Goal: Task Accomplishment & Management: Manage account settings

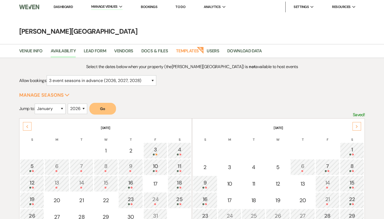
select select "3"
select select "2026"
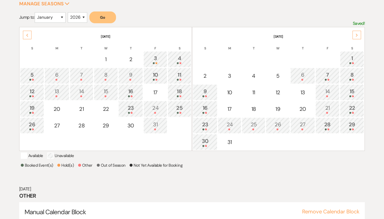
click at [356, 35] on icon "Next" at bounding box center [356, 35] width 3 height 3
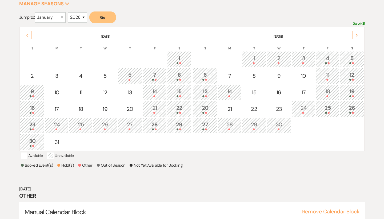
click at [356, 35] on icon "Next" at bounding box center [356, 35] width 3 height 3
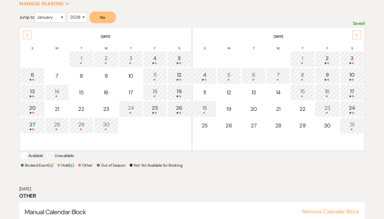
click at [356, 35] on icon "Next" at bounding box center [356, 35] width 3 height 3
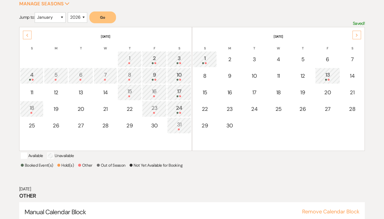
click at [356, 35] on icon "Next" at bounding box center [356, 35] width 3 height 3
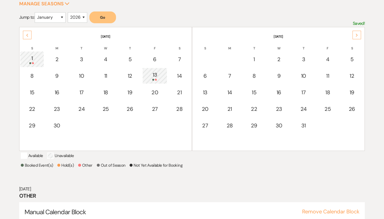
click at [356, 35] on icon "Next" at bounding box center [356, 35] width 3 height 3
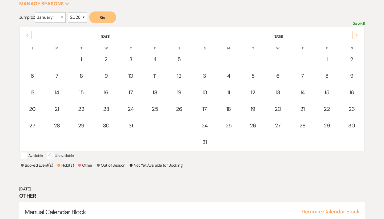
click at [356, 35] on icon "Next" at bounding box center [356, 35] width 3 height 3
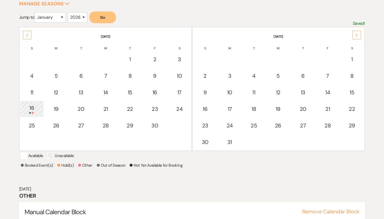
click at [356, 35] on icon "Next" at bounding box center [356, 35] width 3 height 3
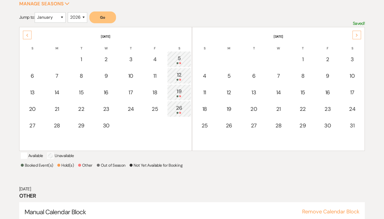
click at [356, 35] on icon "Next" at bounding box center [356, 35] width 3 height 3
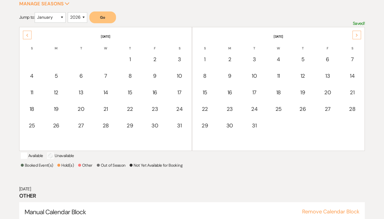
click at [356, 35] on icon "Next" at bounding box center [356, 35] width 3 height 3
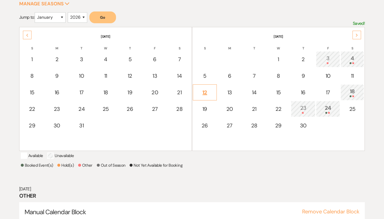
click at [206, 92] on div "12" at bounding box center [205, 92] width 18 height 8
select select "other"
select select "false"
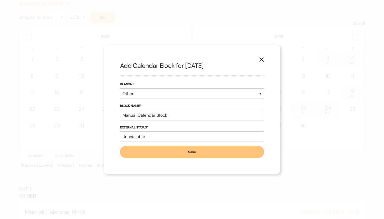
click at [195, 153] on button "Save" at bounding box center [192, 152] width 144 height 12
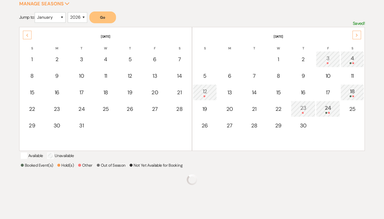
scroll to position [113, 0]
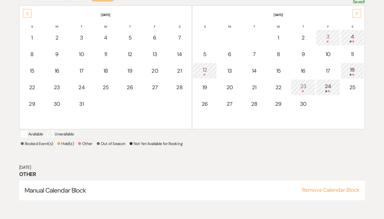
click at [26, 12] on div "Previous" at bounding box center [27, 13] width 9 height 9
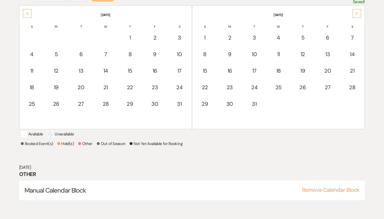
click at [26, 12] on div "Previous" at bounding box center [27, 13] width 9 height 9
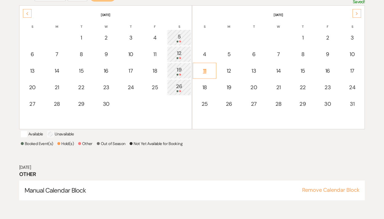
click at [204, 69] on div "11" at bounding box center [205, 71] width 18 height 8
select select "other"
select select "false"
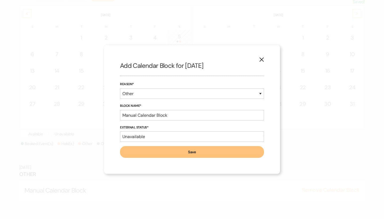
click at [238, 155] on button "Save" at bounding box center [192, 152] width 144 height 12
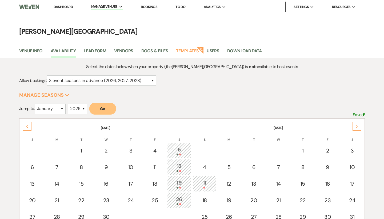
scroll to position [0, 0]
click at [63, 7] on link "Dashboard" at bounding box center [63, 7] width 19 height 5
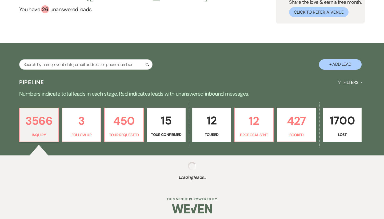
scroll to position [62, 0]
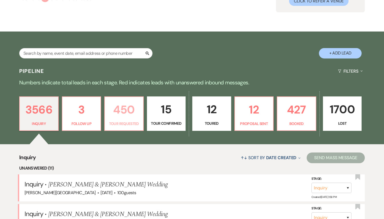
click at [260, 150] on button "↑↓ Sort By Date Created Expand" at bounding box center [271, 157] width 64 height 14
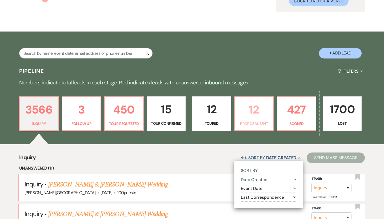
click at [252, 96] on link "12 Proposal Sent" at bounding box center [253, 113] width 39 height 35
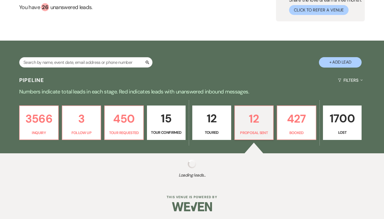
click at [249, 31] on div "Welcome, [PERSON_NAME] ! You have 26 unanswered lead s . Love ? Share the love …" at bounding box center [192, 0] width 384 height 79
click at [244, 39] on div "Welcome, [PERSON_NAME] ! You have 26 unanswered lead s . Love ? Share the love …" at bounding box center [192, 0] width 384 height 79
select select "6"
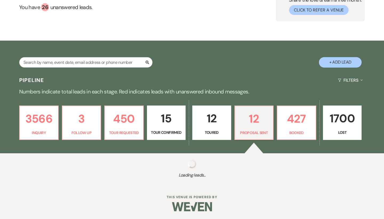
select select "6"
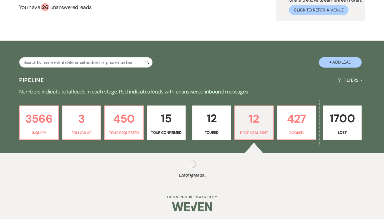
select select "6"
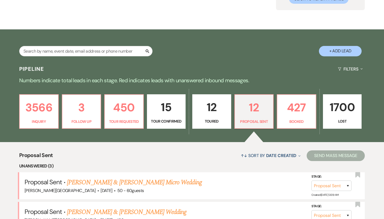
scroll to position [79, 0]
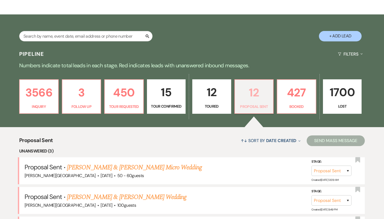
click at [254, 88] on p "12" at bounding box center [254, 92] width 32 height 18
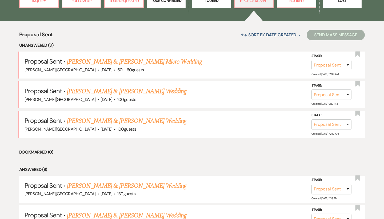
scroll to position [196, 0]
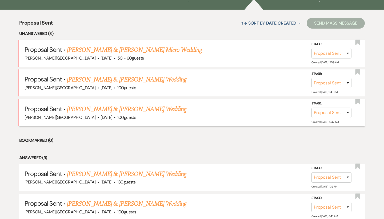
click at [124, 106] on link "[PERSON_NAME] & [PERSON_NAME] Wedding" at bounding box center [126, 109] width 119 height 10
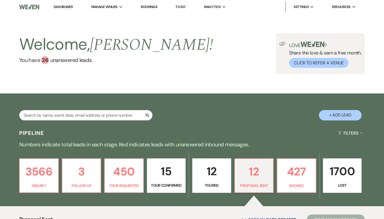
select select "6"
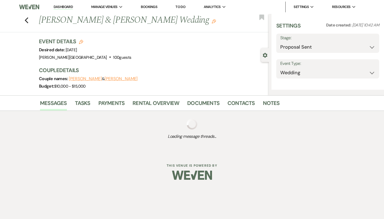
select select "5"
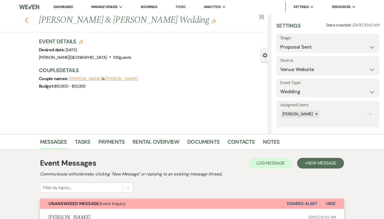
click at [26, 20] on icon "Previous" at bounding box center [27, 20] width 4 height 6
select select "6"
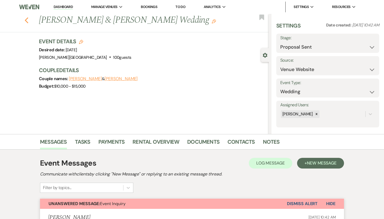
select select "6"
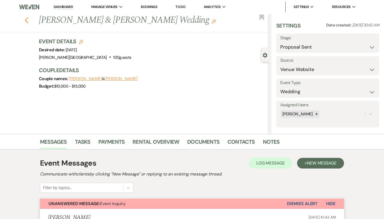
select select "6"
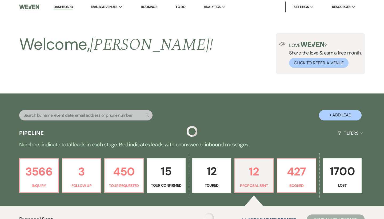
scroll to position [196, 0]
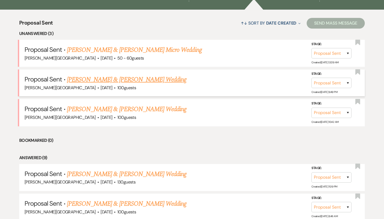
click at [127, 80] on link "[PERSON_NAME] & [PERSON_NAME] Wedding" at bounding box center [126, 80] width 119 height 10
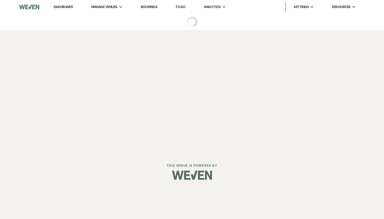
select select "6"
select select "5"
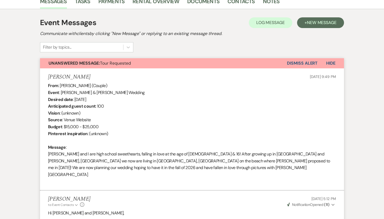
scroll to position [132, 0]
